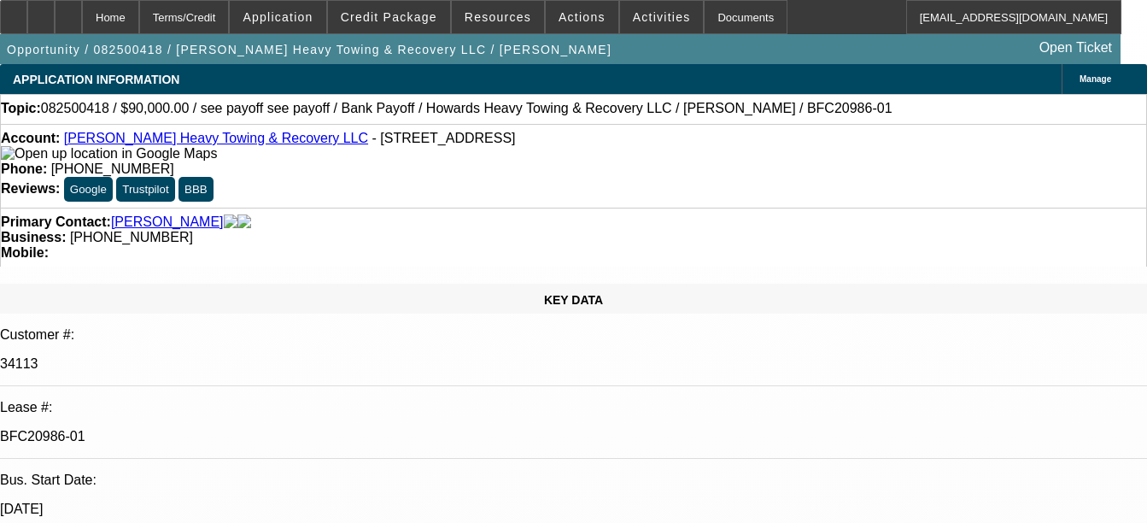
select select "0"
select select "2"
select select "0.1"
select select "4"
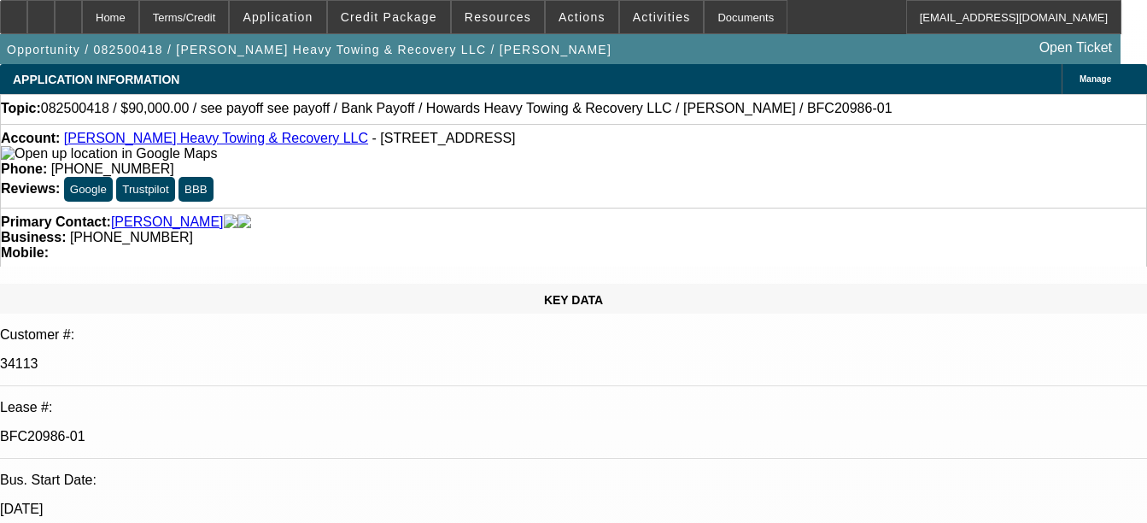
select select "0"
select select "2"
select select "0.1"
select select "4"
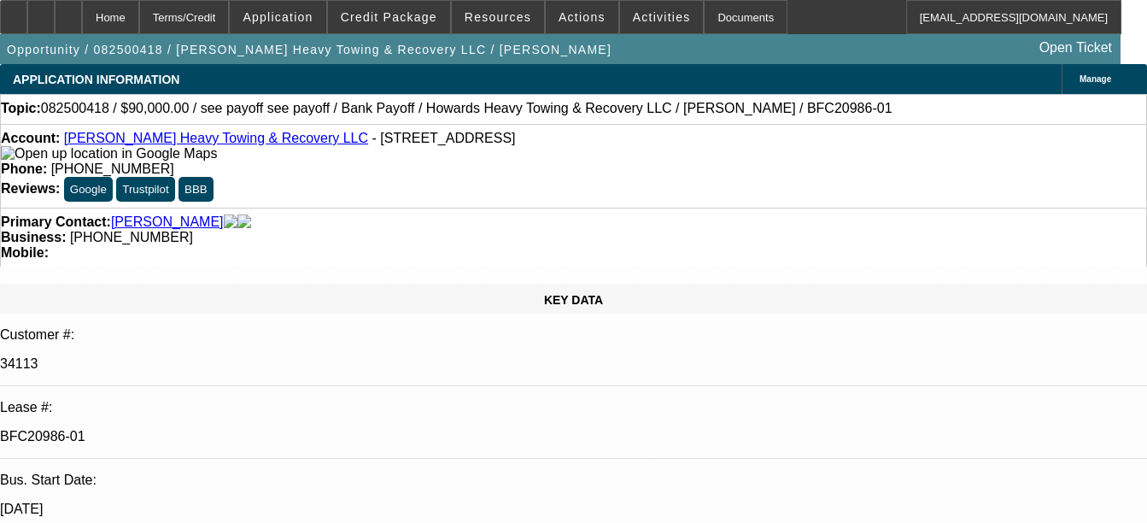
select select "0"
select select "2"
select select "0.1"
select select "4"
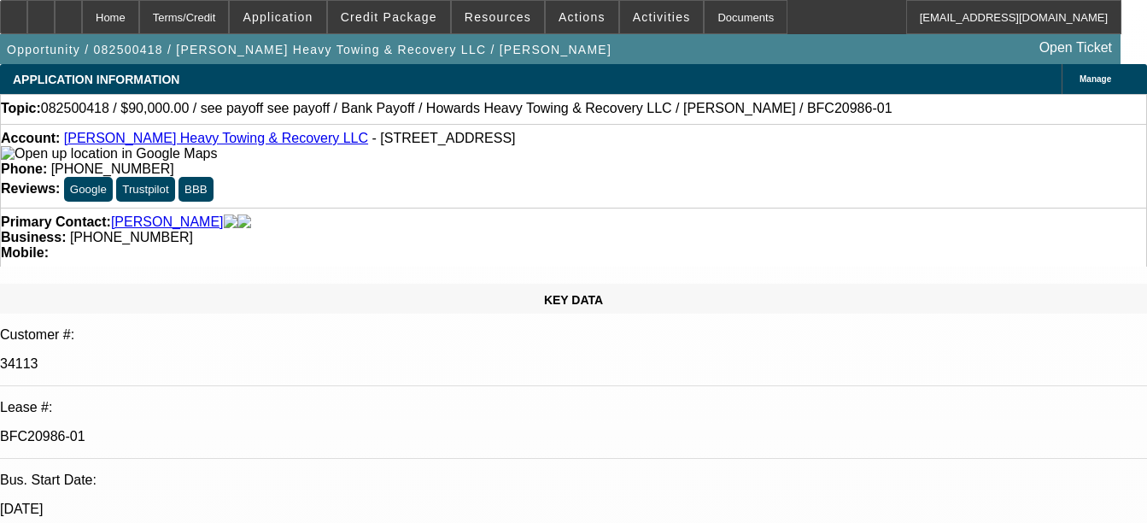
select select "0"
select select "2"
select select "0.1"
select select "4"
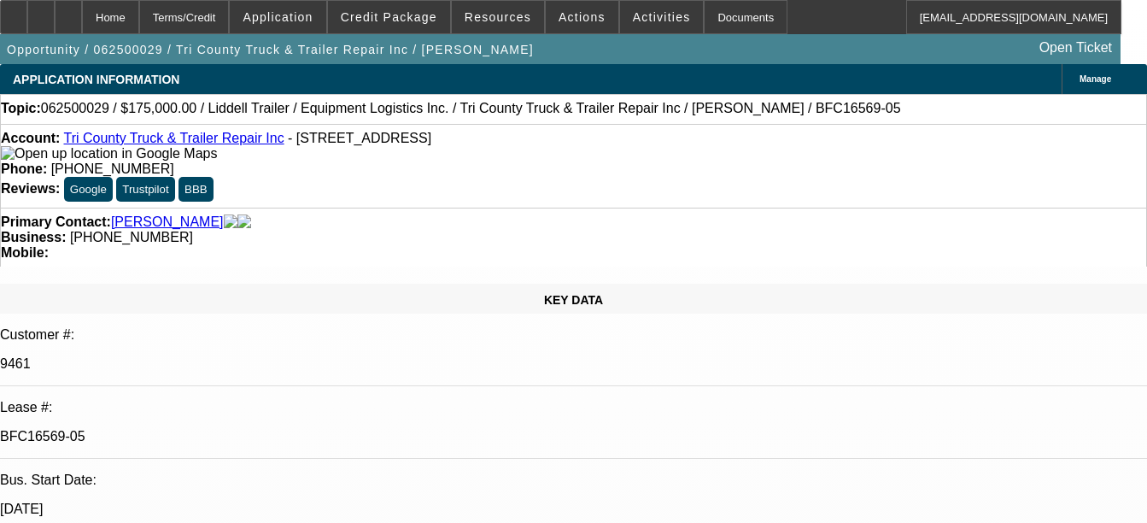
select select "0"
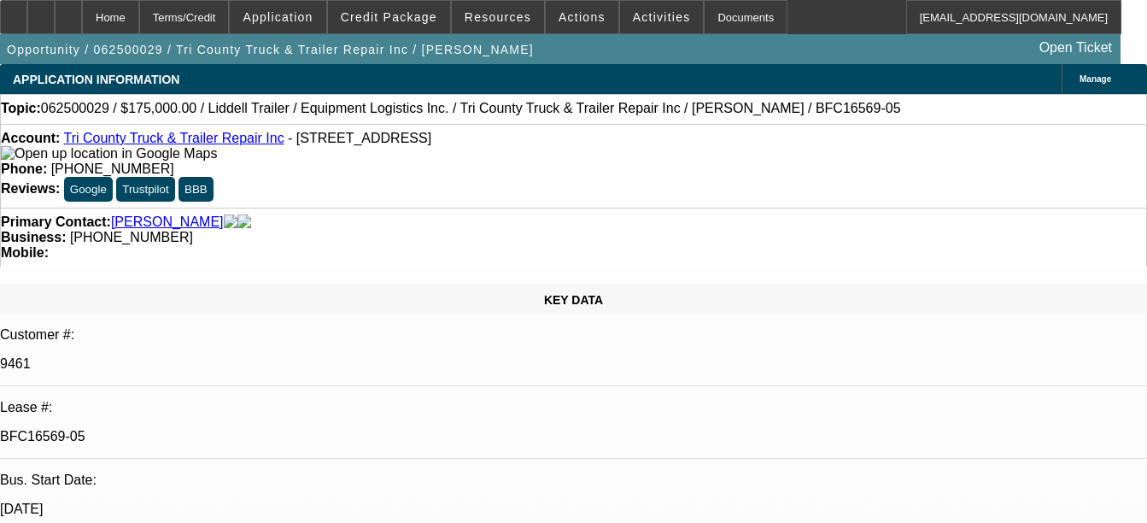
select select "0"
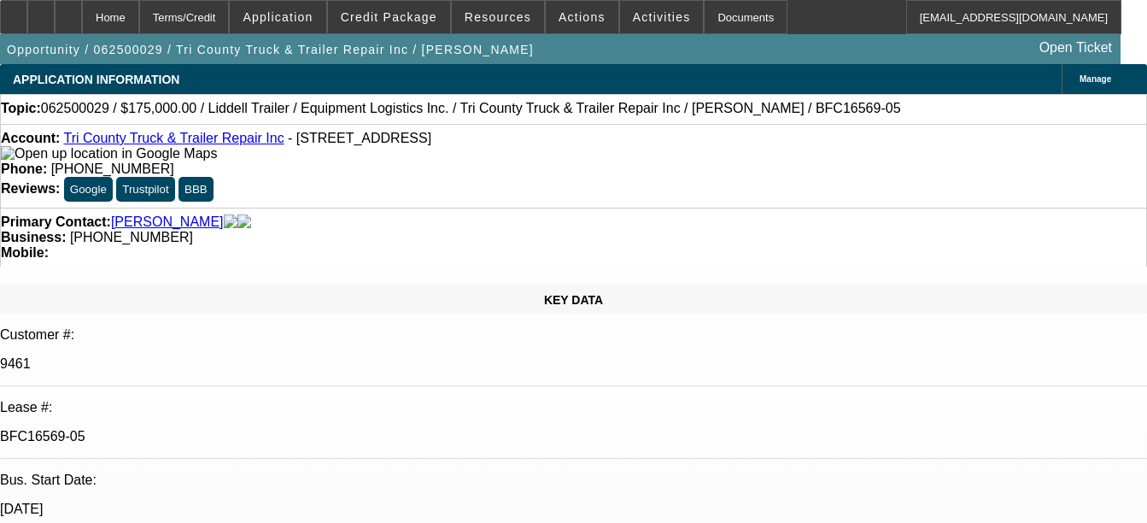
select select "0"
select select "0.1"
select select "1"
select select "6"
select select "1"
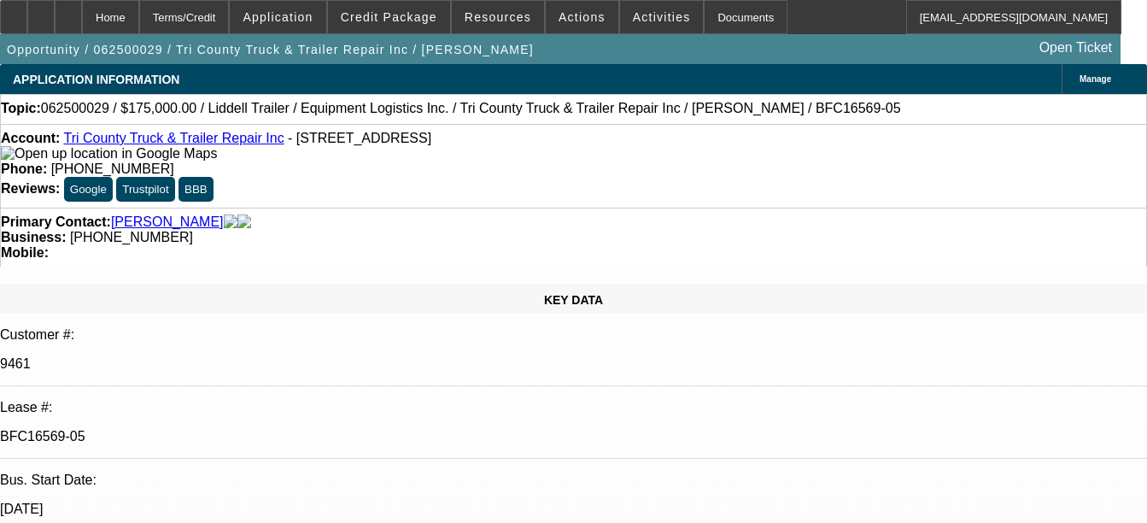
select select "6"
select select "1"
select select "6"
select select "1"
select select "4"
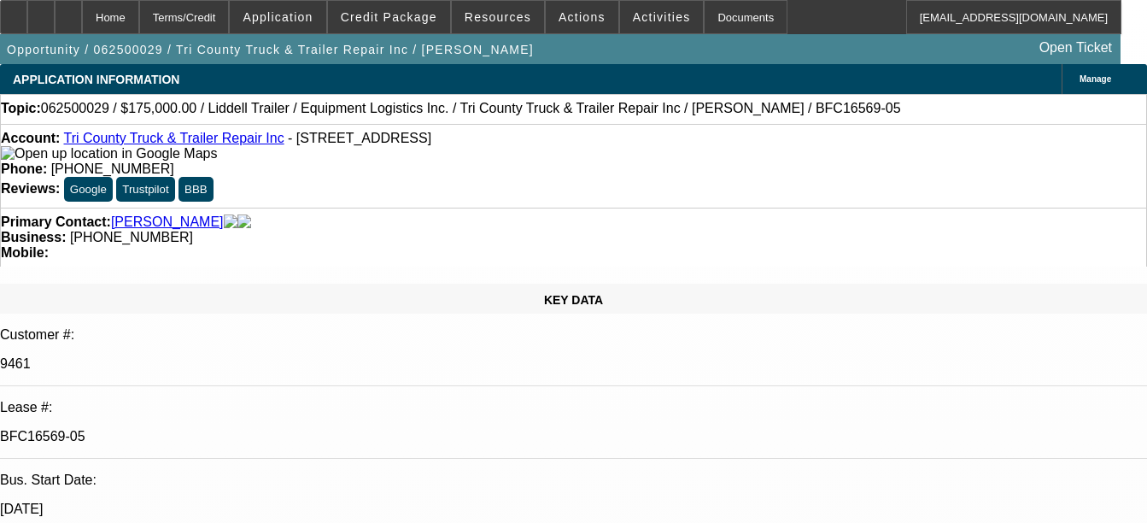
select select "1"
select select "2"
click at [722, 19] on div "Documents" at bounding box center [746, 17] width 84 height 34
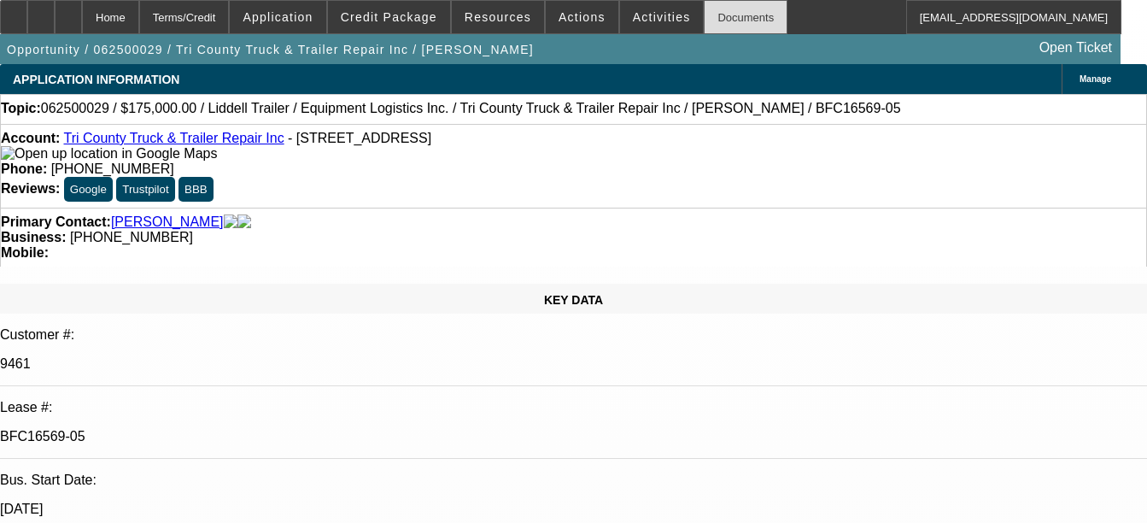
click at [709, 22] on div "Documents" at bounding box center [746, 17] width 84 height 34
